Goal: Information Seeking & Learning: Learn about a topic

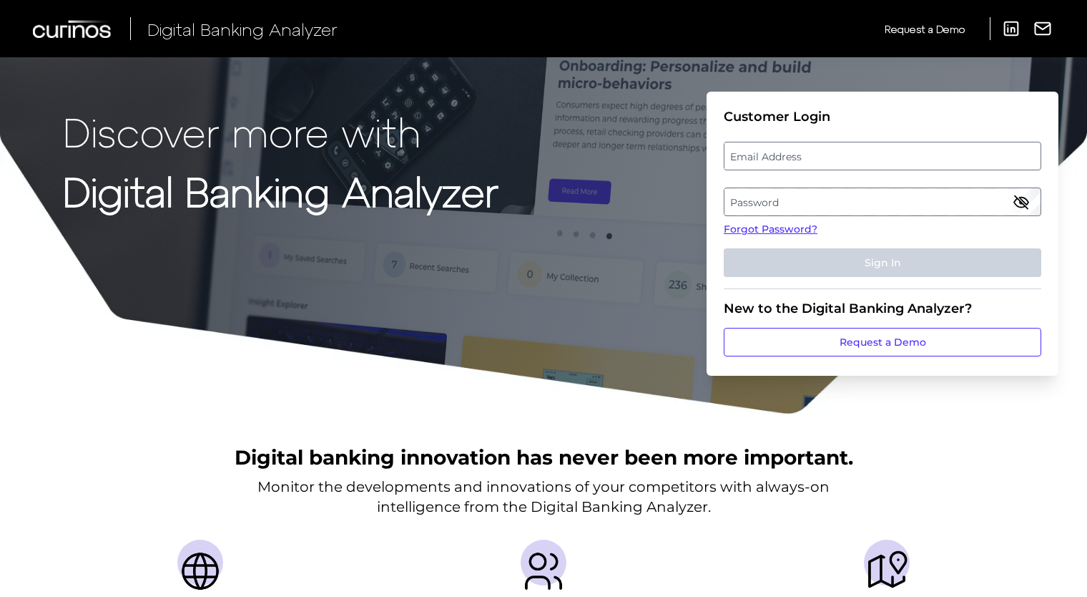
click at [838, 192] on label "Password" at bounding box center [882, 202] width 315 height 26
click at [781, 151] on label "Email Address" at bounding box center [882, 156] width 315 height 26
click at [781, 151] on input "email" at bounding box center [883, 156] width 318 height 29
paste input "[PERSON_NAME][EMAIL_ADDRESS][DOMAIN_NAME]"
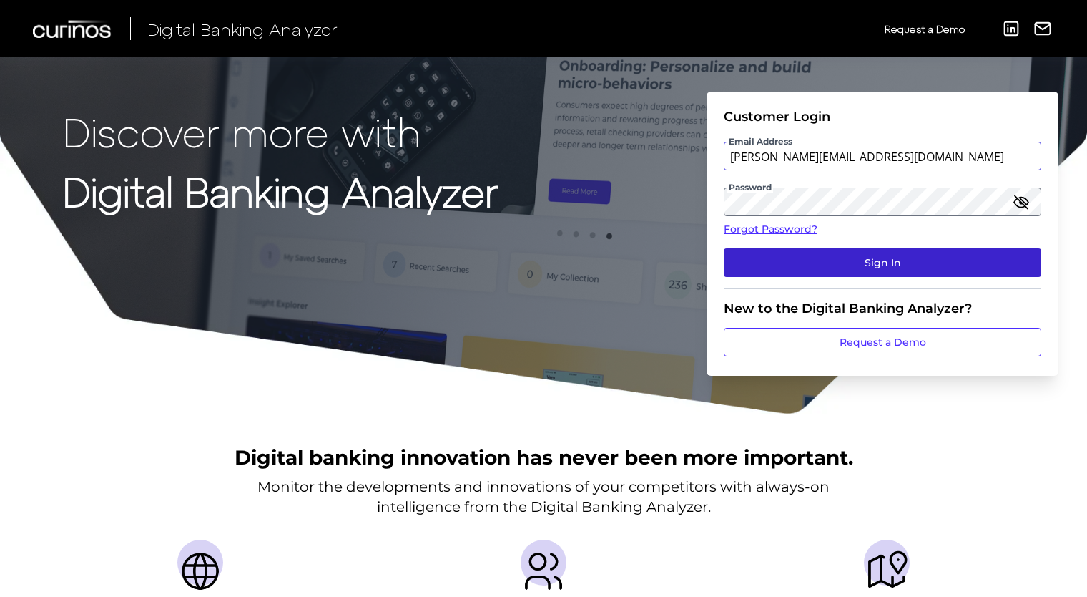
type input "[PERSON_NAME][EMAIL_ADDRESS][DOMAIN_NAME]"
click at [903, 252] on button "Sign In" at bounding box center [883, 262] width 318 height 29
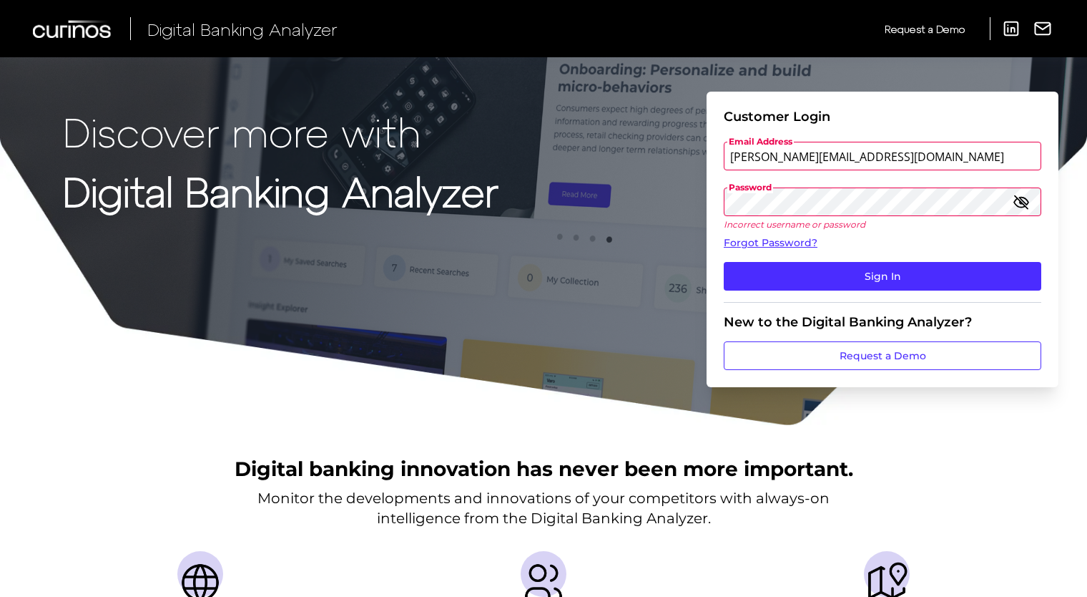
click at [1019, 203] on icon "button" at bounding box center [1021, 201] width 17 height 17
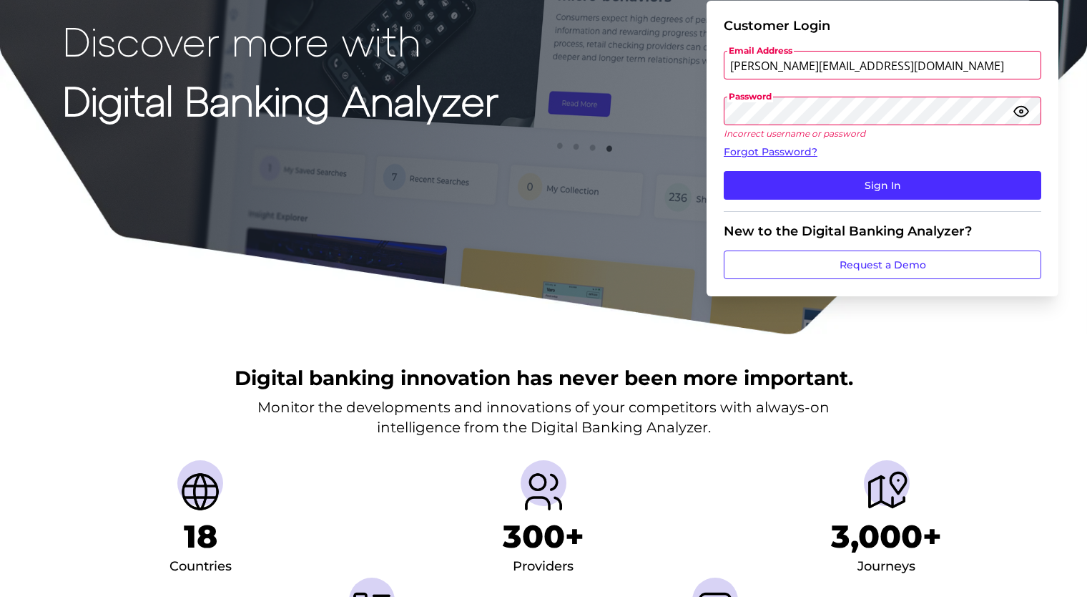
scroll to position [92, 0]
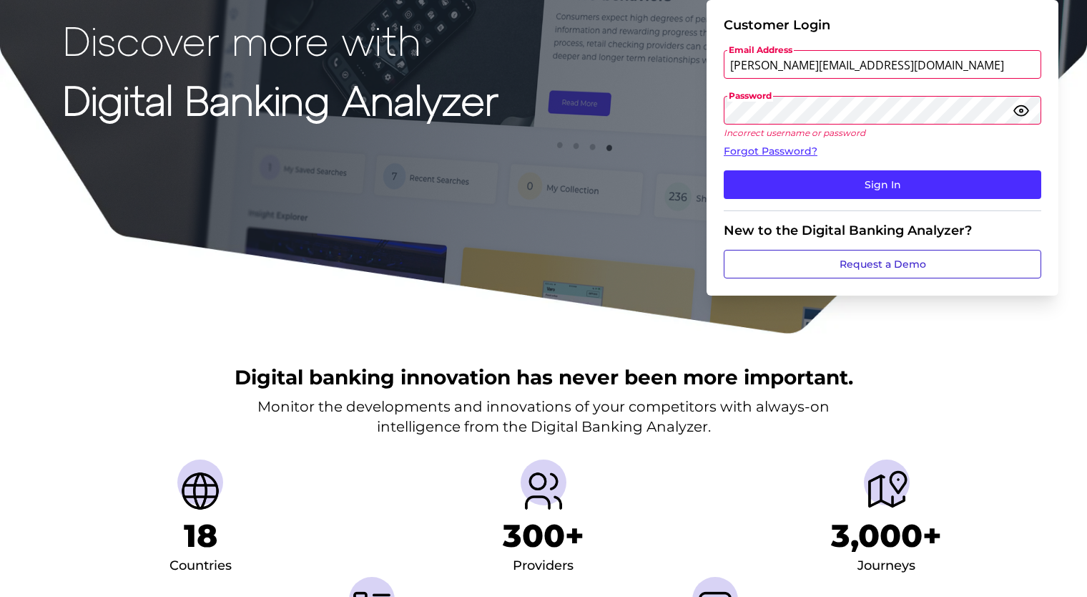
click at [944, 258] on link "Request a Demo" at bounding box center [883, 264] width 318 height 29
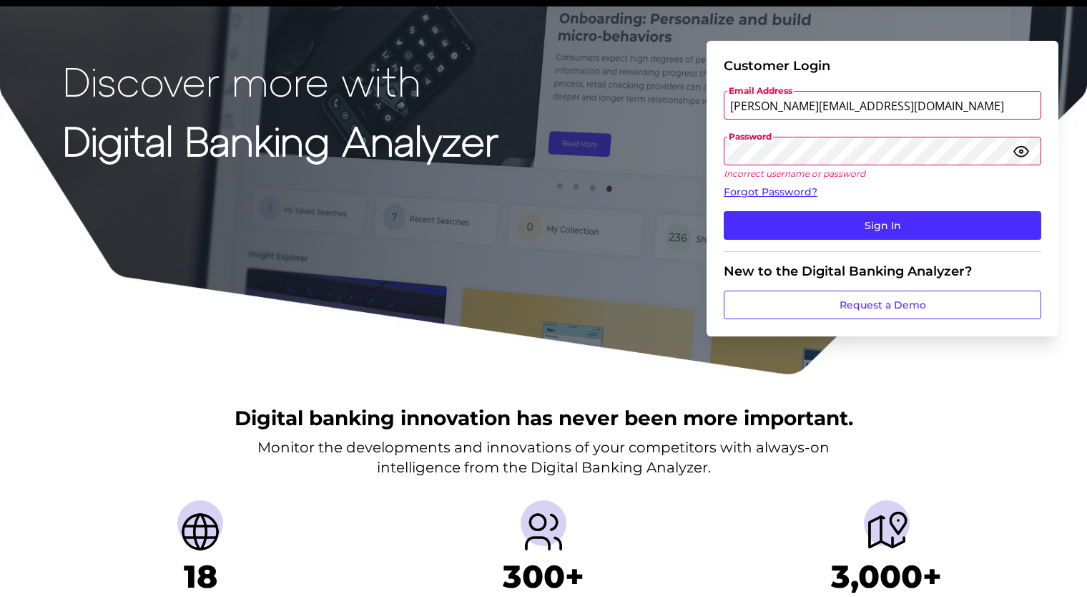
scroll to position [0, 0]
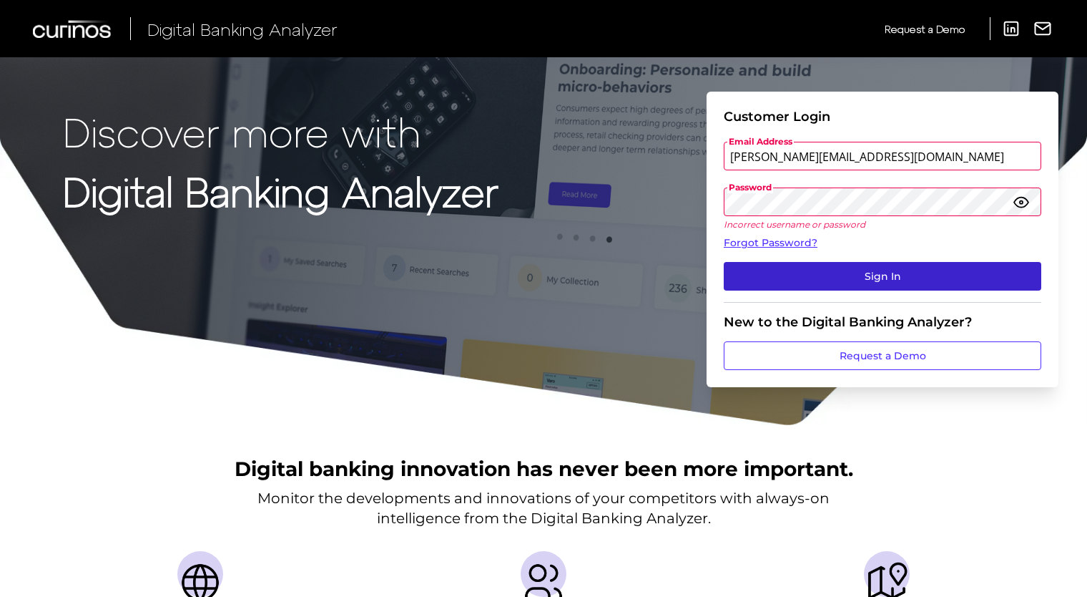
click at [803, 281] on button "Sign In" at bounding box center [883, 276] width 318 height 29
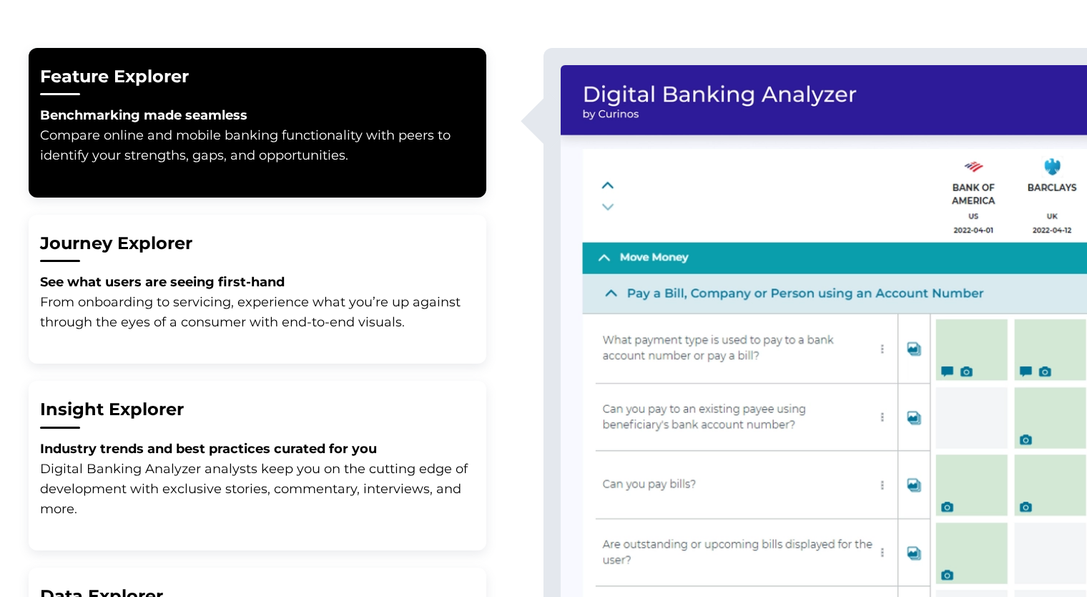
scroll to position [796, 0]
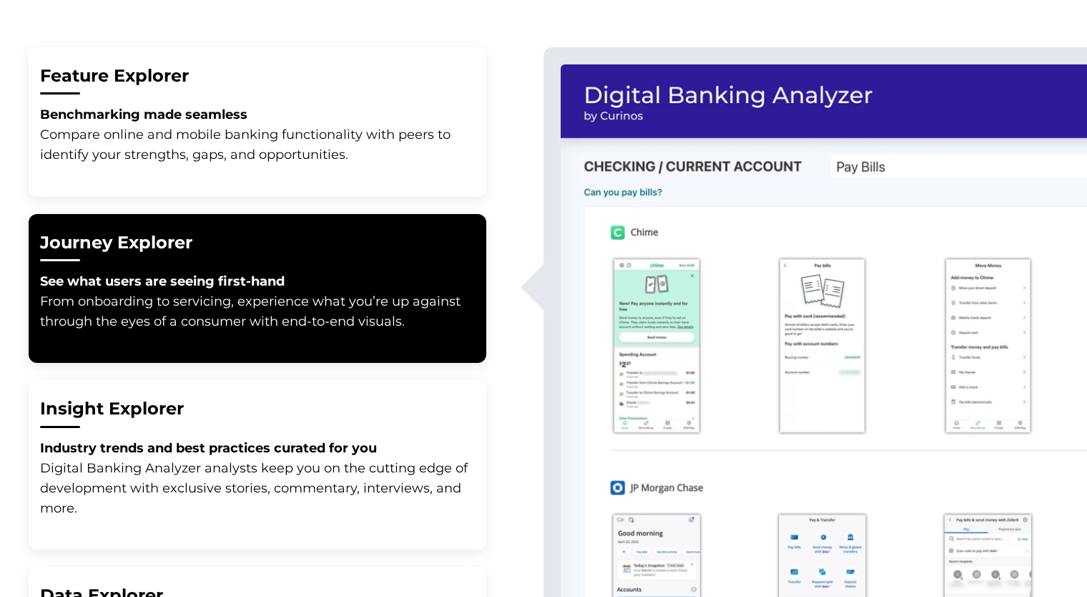
click at [359, 176] on button "Feature Explorer Benchmarking made seamless Compare online and mobile banking f…" at bounding box center [258, 122] width 458 height 150
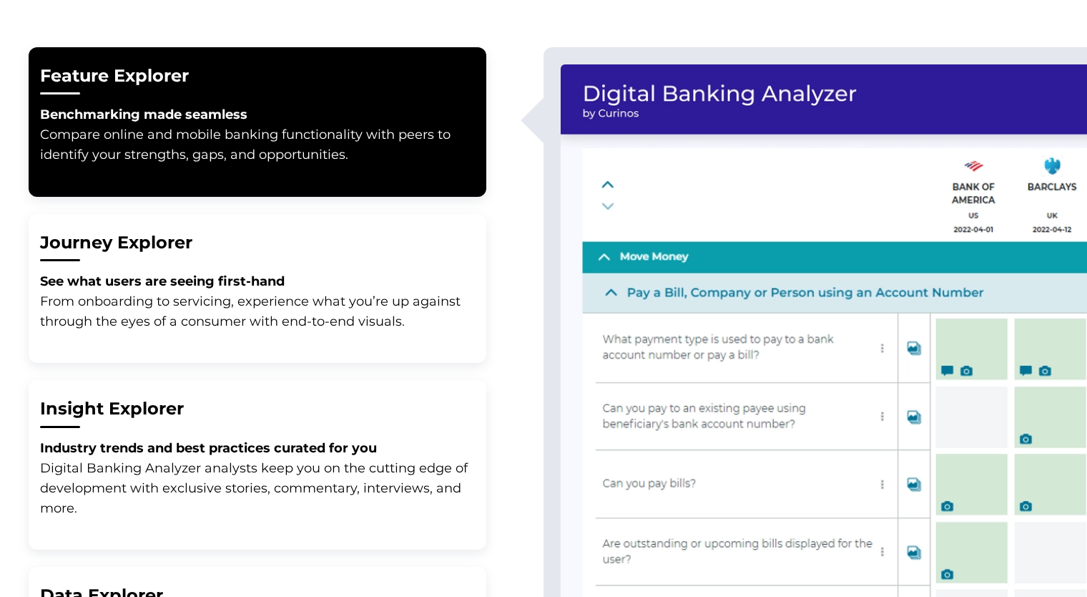
click at [338, 275] on p "See what users are seeing first-hand From onboarding to servicing, experience w…" at bounding box center [257, 301] width 435 height 60
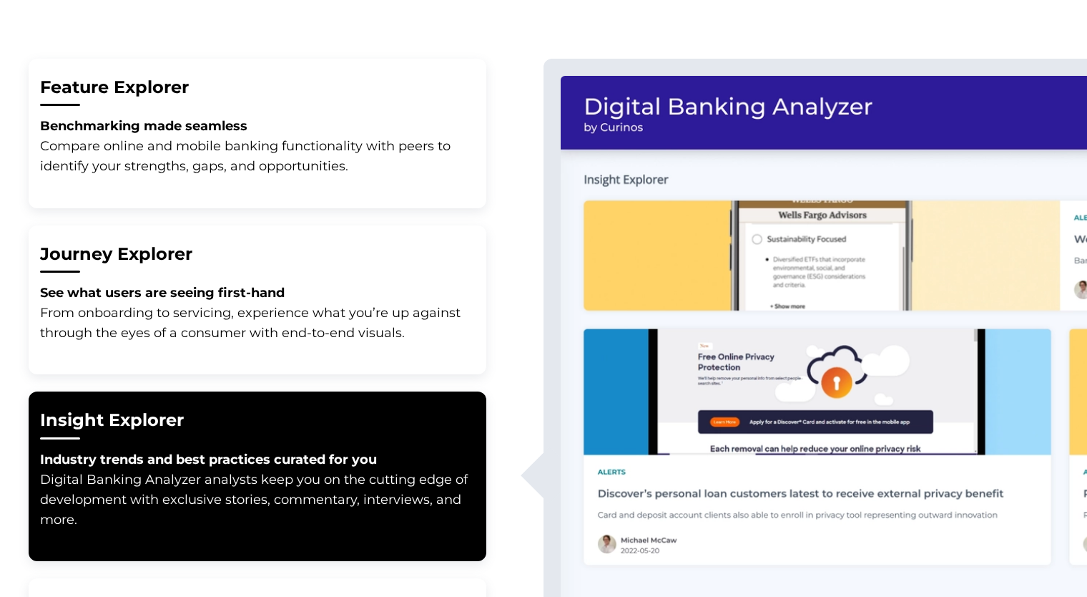
scroll to position [785, 0]
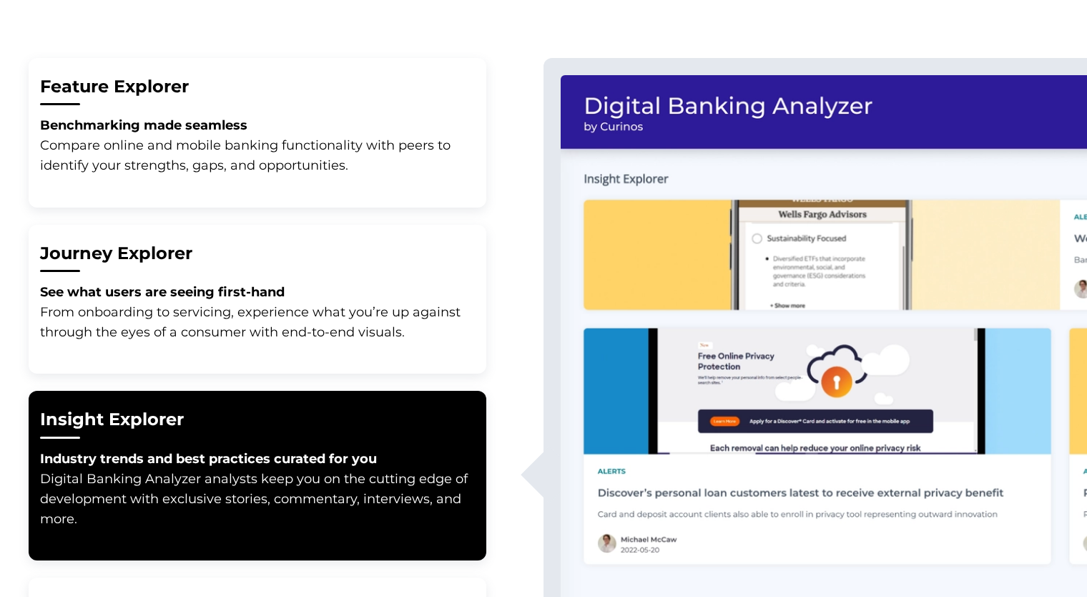
click at [333, 308] on p "See what users are seeing first-hand From onboarding to servicing, experience w…" at bounding box center [257, 312] width 435 height 60
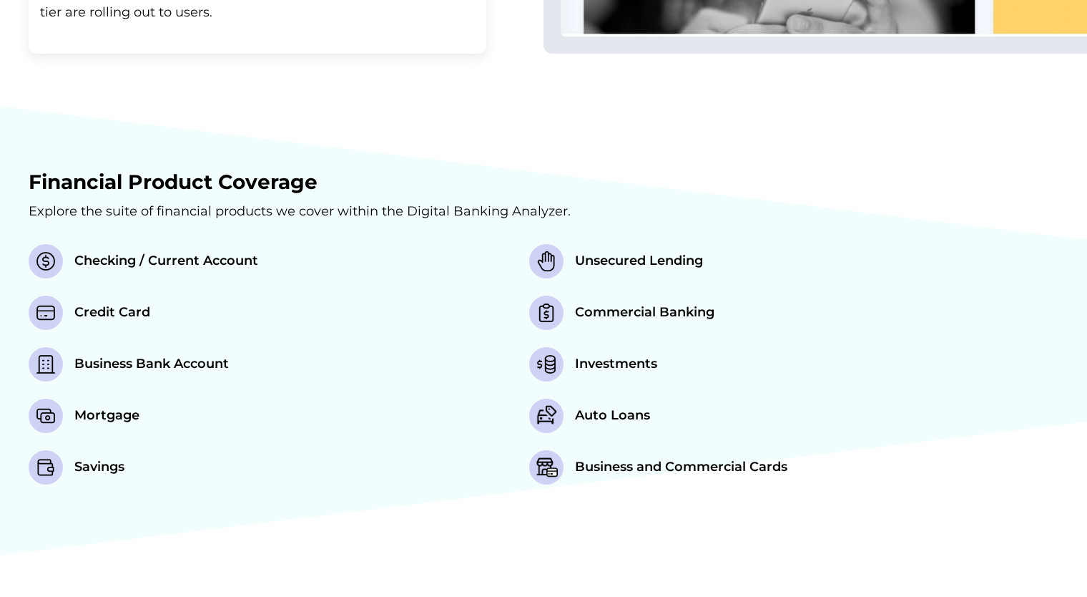
scroll to position [1487, 0]
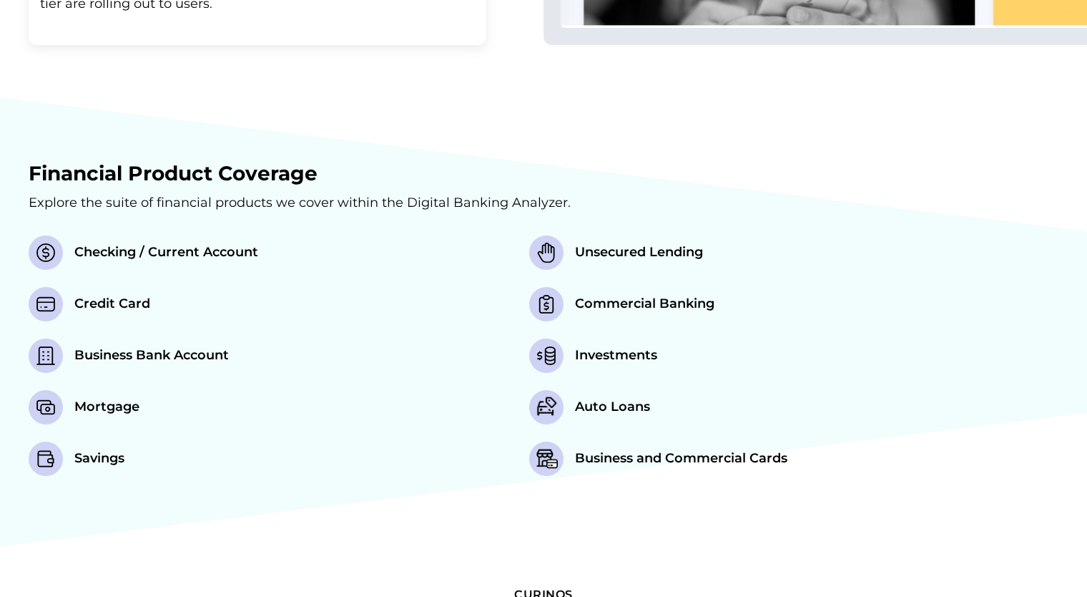
click at [601, 403] on span "Auto Loans" at bounding box center [612, 407] width 75 height 19
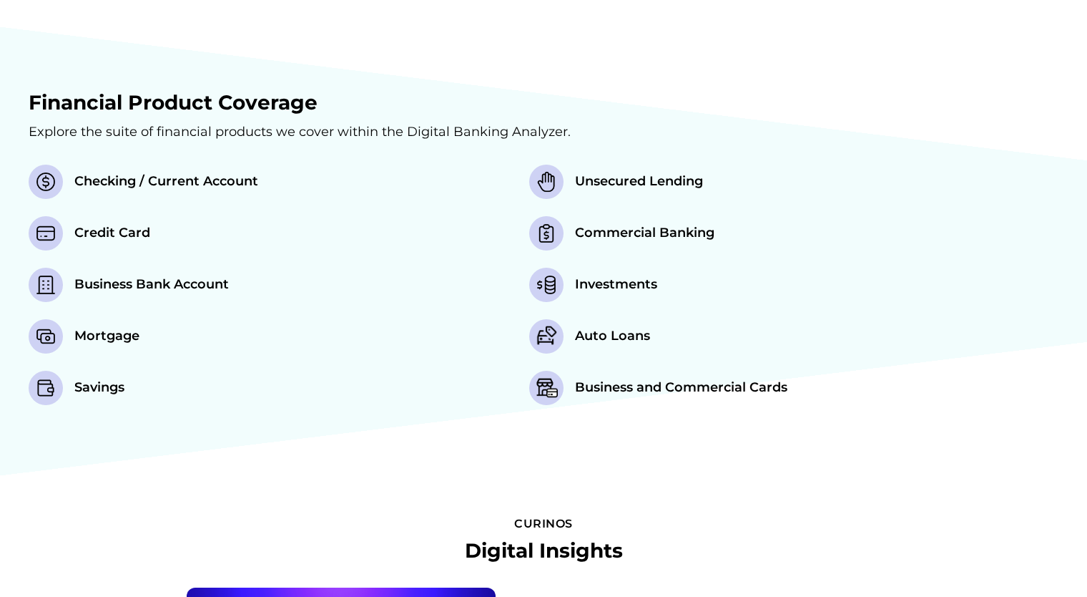
scroll to position [1311, 0]
